Goal: Task Accomplishment & Management: Manage account settings

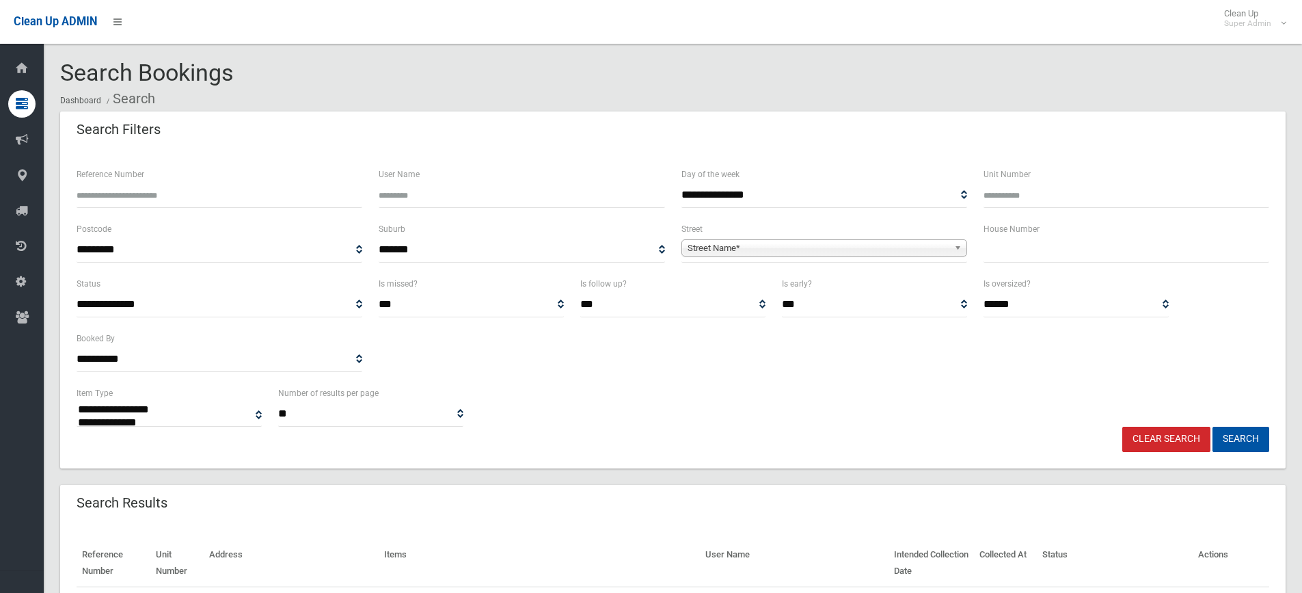
select select
type input "******"
click at [1213, 427] on button "Search" at bounding box center [1241, 439] width 57 height 25
select select
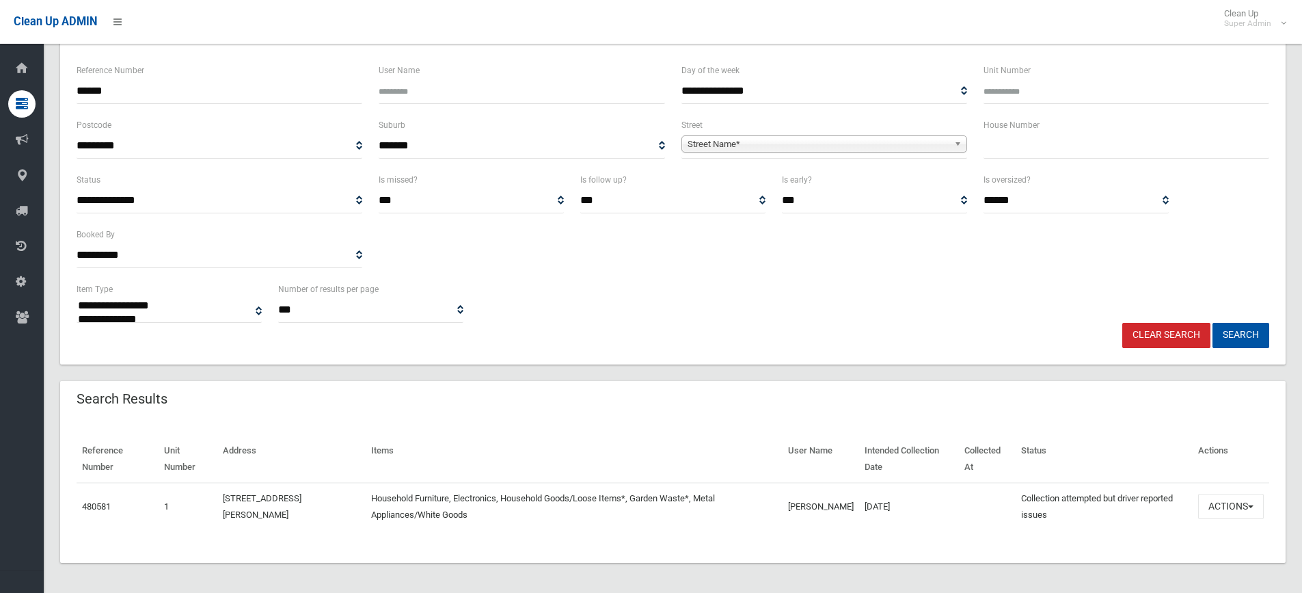
scroll to position [107, 0]
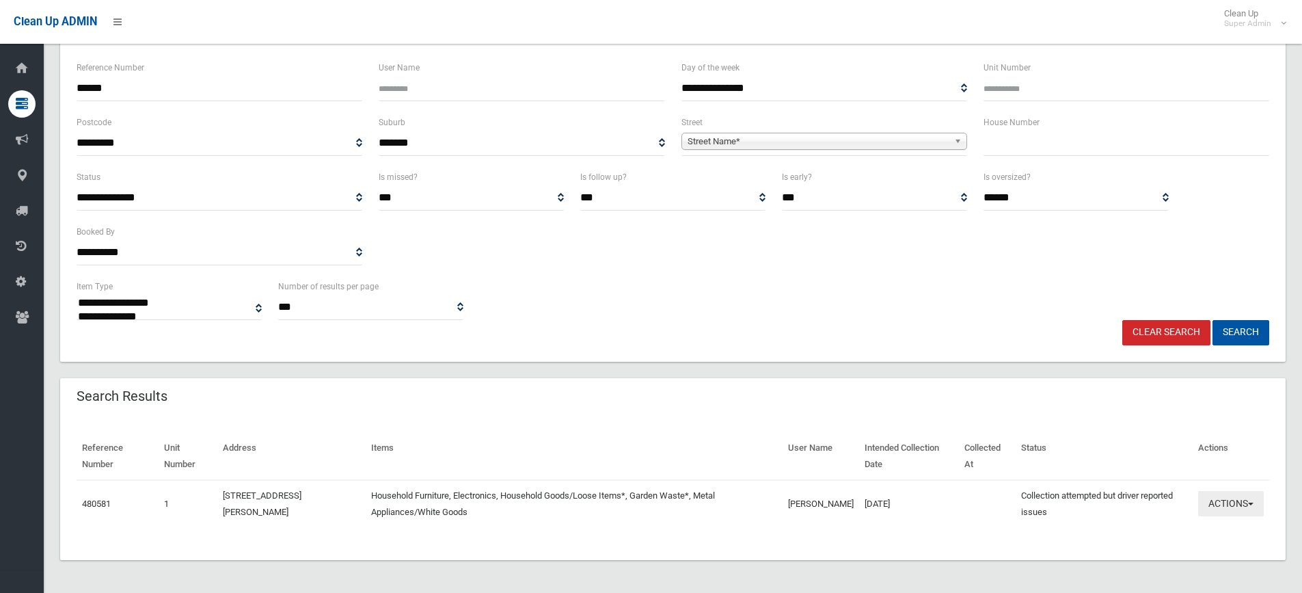
click at [1208, 497] on button "Actions" at bounding box center [1231, 503] width 66 height 25
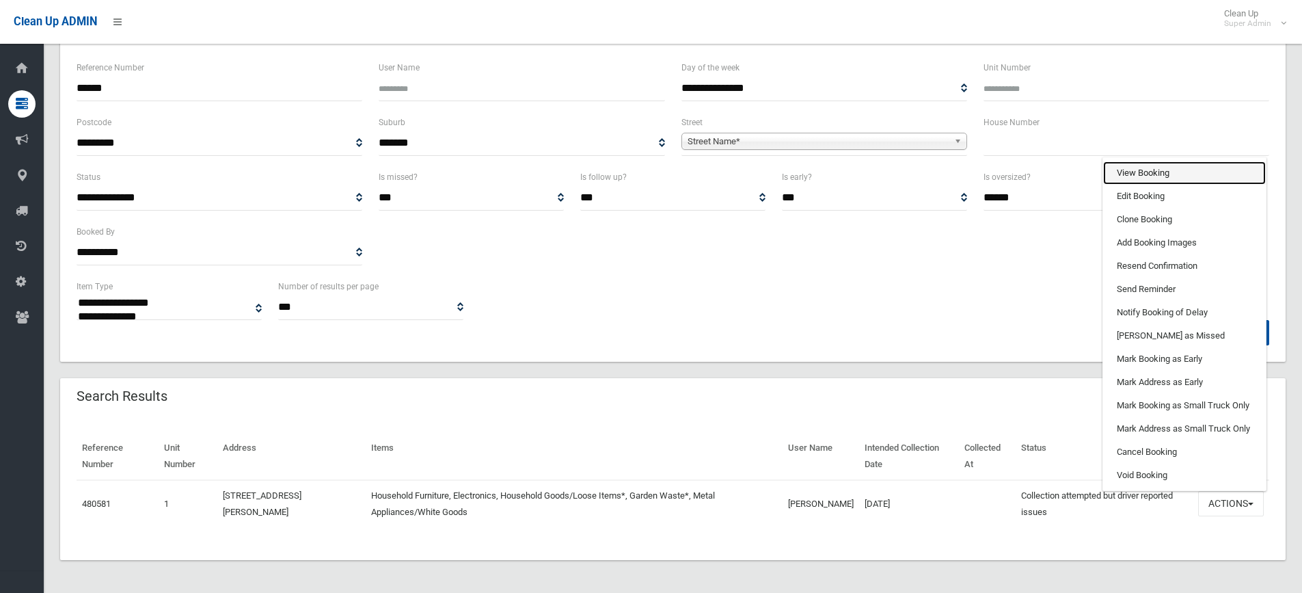
click at [1134, 174] on link "View Booking" at bounding box center [1184, 172] width 163 height 23
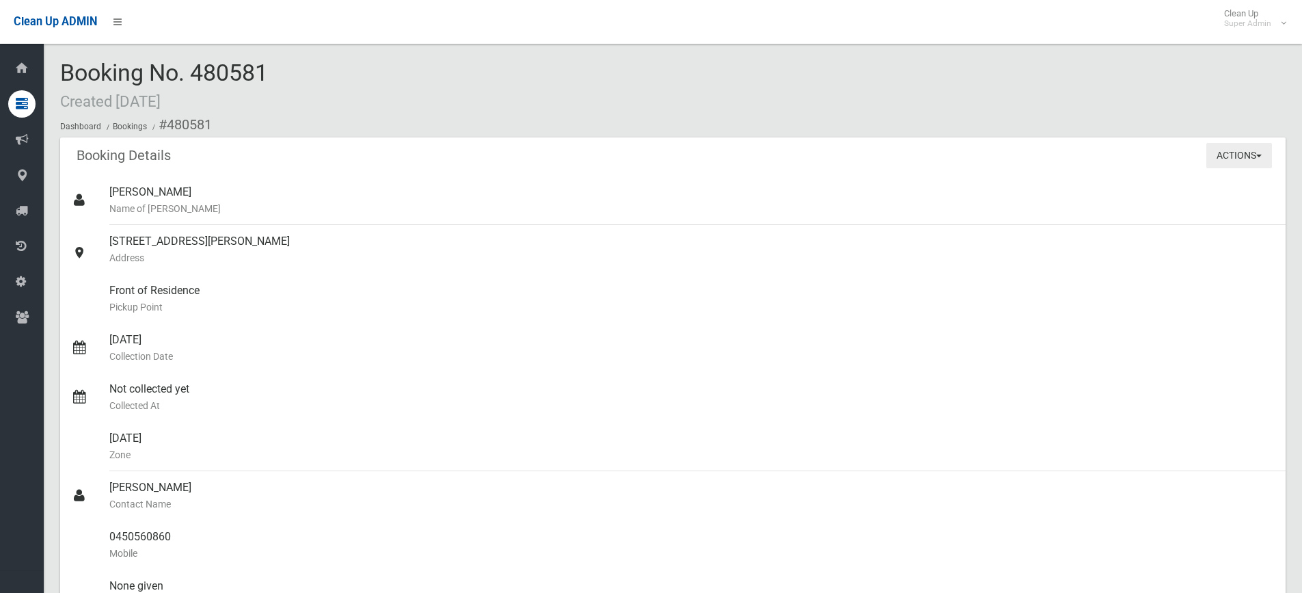
click at [1248, 154] on button "Actions" at bounding box center [1239, 155] width 66 height 25
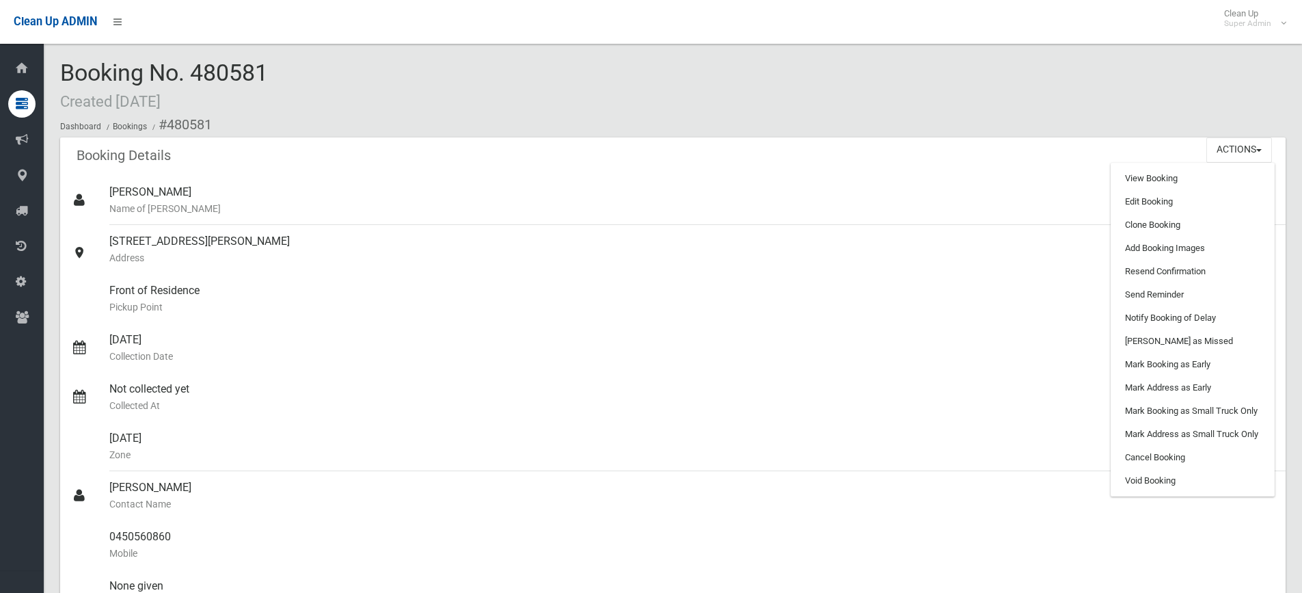
click at [1066, 107] on div "Booking No. 480581 Created 22/08/2025 Dashboard Bookings #480581" at bounding box center [673, 98] width 1226 height 77
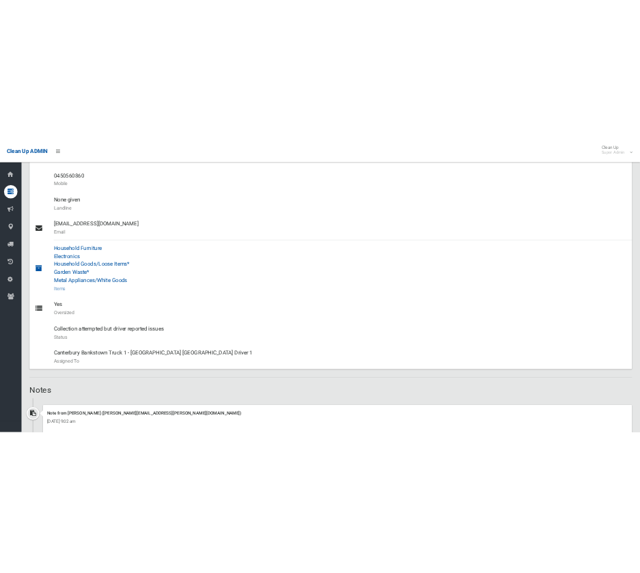
scroll to position [684, 0]
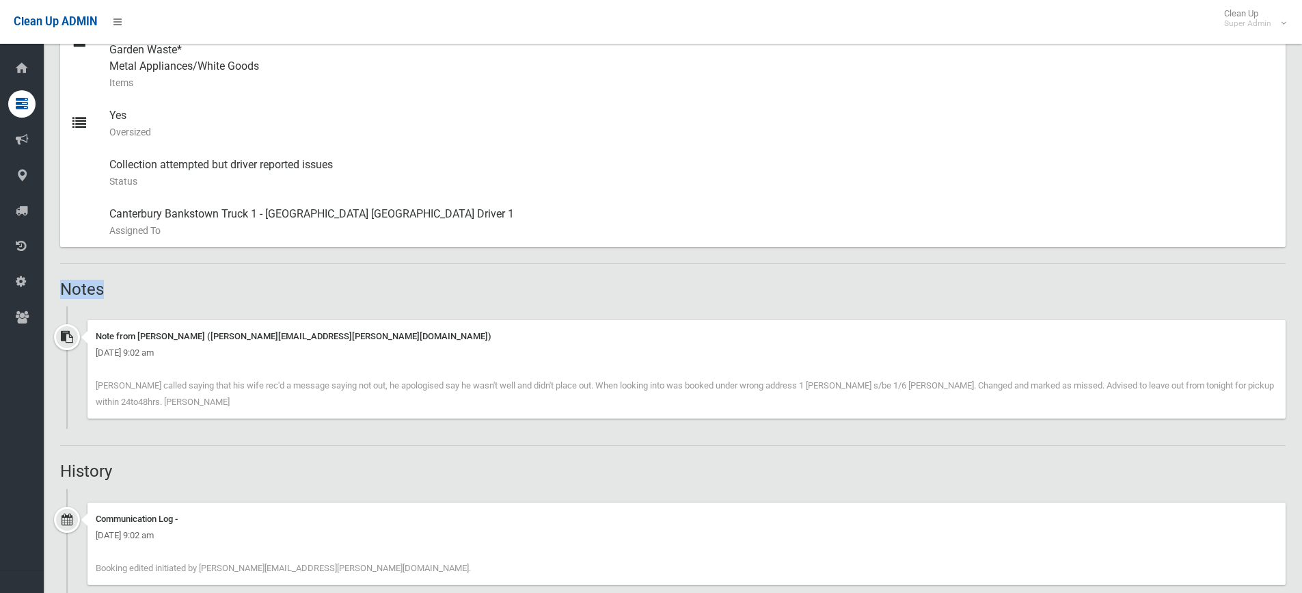
drag, startPoint x: 61, startPoint y: 285, endPoint x: 114, endPoint y: 288, distance: 53.4
click at [114, 288] on h2 "Notes" at bounding box center [673, 289] width 1226 height 18
click at [100, 287] on h2 "Notes" at bounding box center [673, 289] width 1226 height 18
click at [152, 288] on h2 "Notes" at bounding box center [673, 289] width 1226 height 18
